Goal: Check status

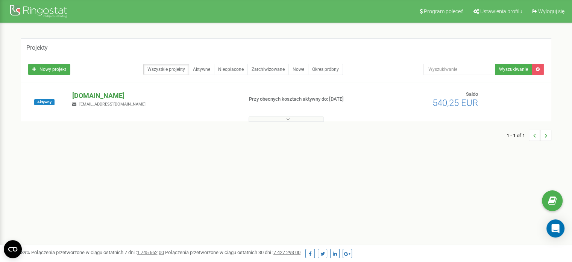
click at [131, 102] on span "[EMAIL_ADDRESS][DOMAIN_NAME]" at bounding box center [112, 104] width 66 height 5
click at [125, 88] on div "Aktywny [DOMAIN_NAME] [EMAIL_ADDRESS][DOMAIN_NAME] Przy obecnych kosztach aktyw…" at bounding box center [286, 102] width 531 height 38
click at [129, 106] on span "[EMAIL_ADDRESS][DOMAIN_NAME]" at bounding box center [112, 104] width 66 height 5
click at [130, 100] on div "[DOMAIN_NAME] [EMAIL_ADDRESS][DOMAIN_NAME]" at bounding box center [155, 99] width 176 height 17
click at [127, 93] on p "[DOMAIN_NAME]" at bounding box center [154, 96] width 164 height 10
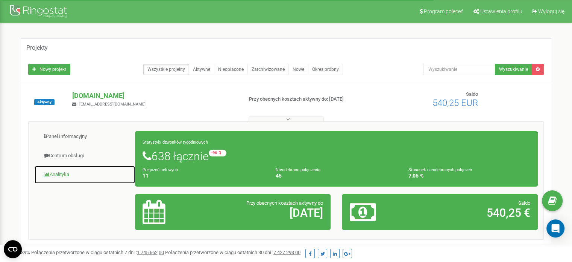
click at [73, 177] on link "Analityka" at bounding box center [84, 174] width 101 height 18
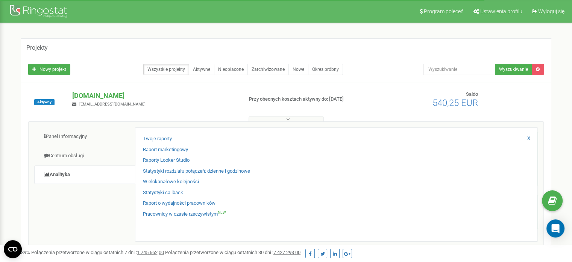
click at [197, 218] on div "Pracownicy w czasie rzeczywistym NEW" at bounding box center [336, 215] width 387 height 11
click at [200, 214] on link "Pracownicy w czasie rzeczywistym NEW" at bounding box center [184, 213] width 83 height 7
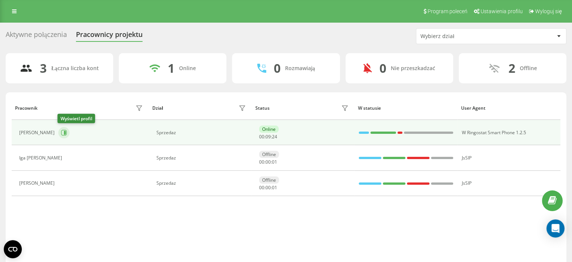
click at [61, 134] on icon at bounding box center [64, 132] width 6 height 6
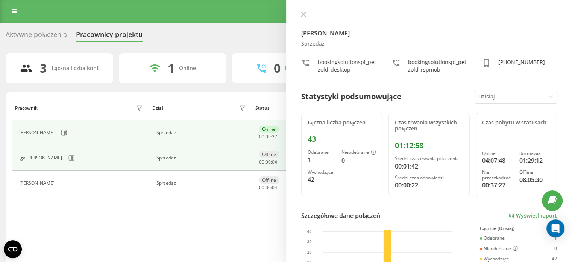
click at [63, 163] on div "Iga Kaźmierczak" at bounding box center [82, 157] width 126 height 13
click at [69, 160] on icon at bounding box center [72, 158] width 6 height 6
